Goal: Transaction & Acquisition: Purchase product/service

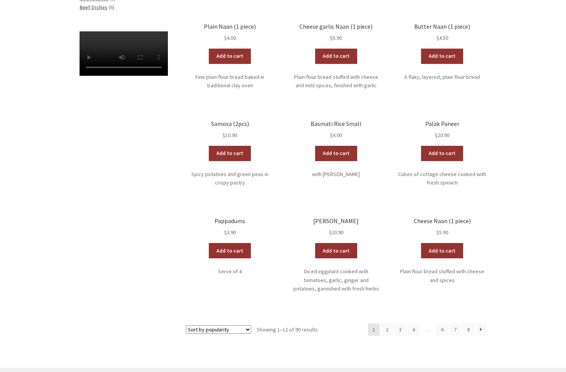
scroll to position [297, 0]
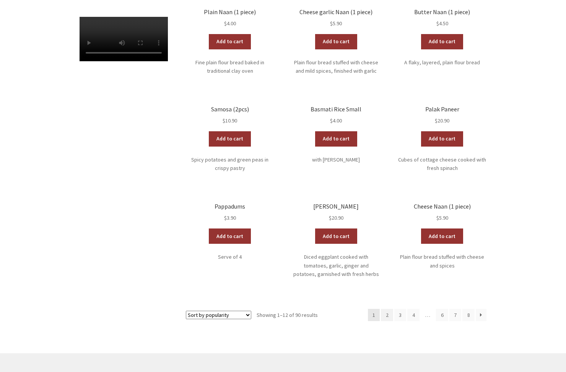
click at [388, 309] on link "2" at bounding box center [387, 315] width 12 height 12
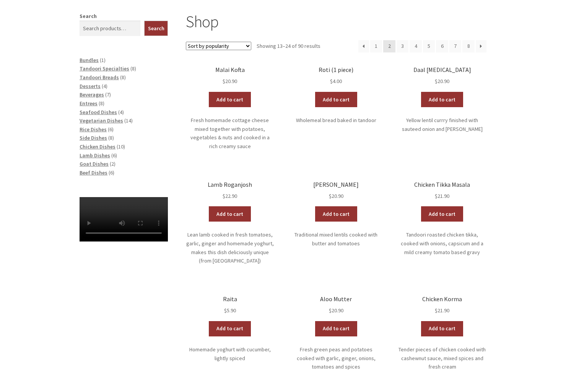
scroll to position [166, 0]
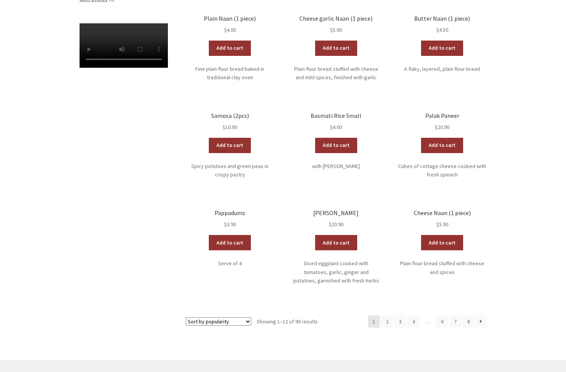
scroll to position [299, 0]
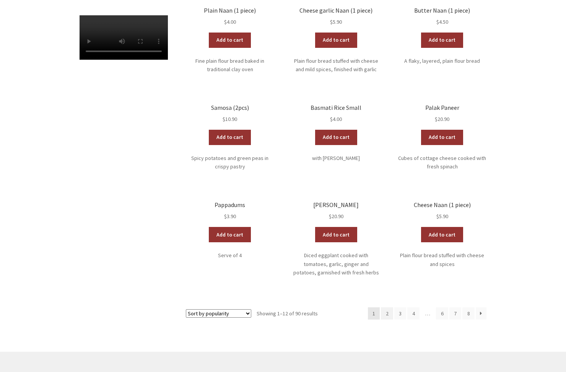
click at [388, 307] on link "2" at bounding box center [387, 313] width 12 height 12
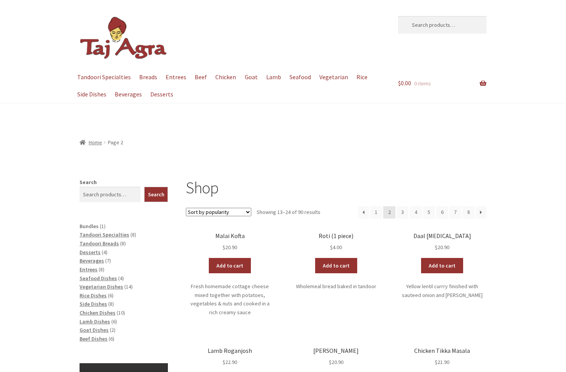
click at [93, 225] on span "Bundles" at bounding box center [89, 226] width 19 height 7
click at [90, 268] on span "Entrees" at bounding box center [89, 269] width 18 height 7
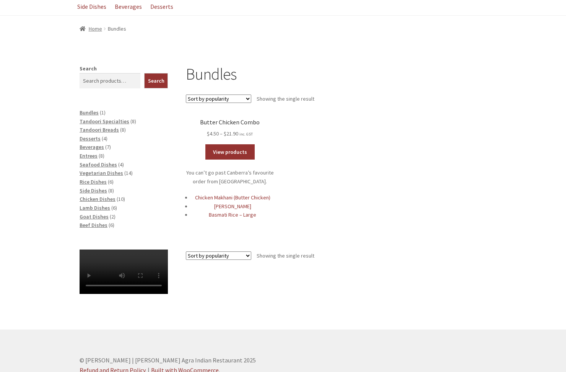
scroll to position [98, 0]
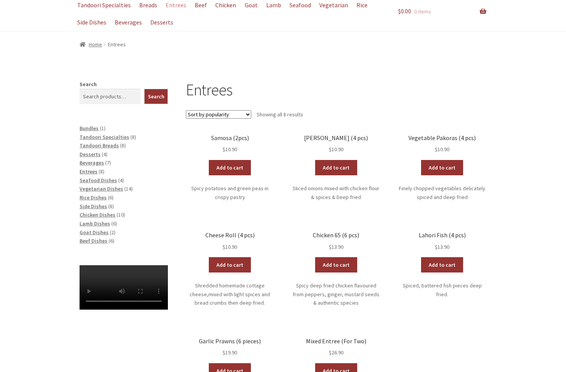
scroll to position [89, 0]
